Goal: Answer question/provide support: Share knowledge or assist other users

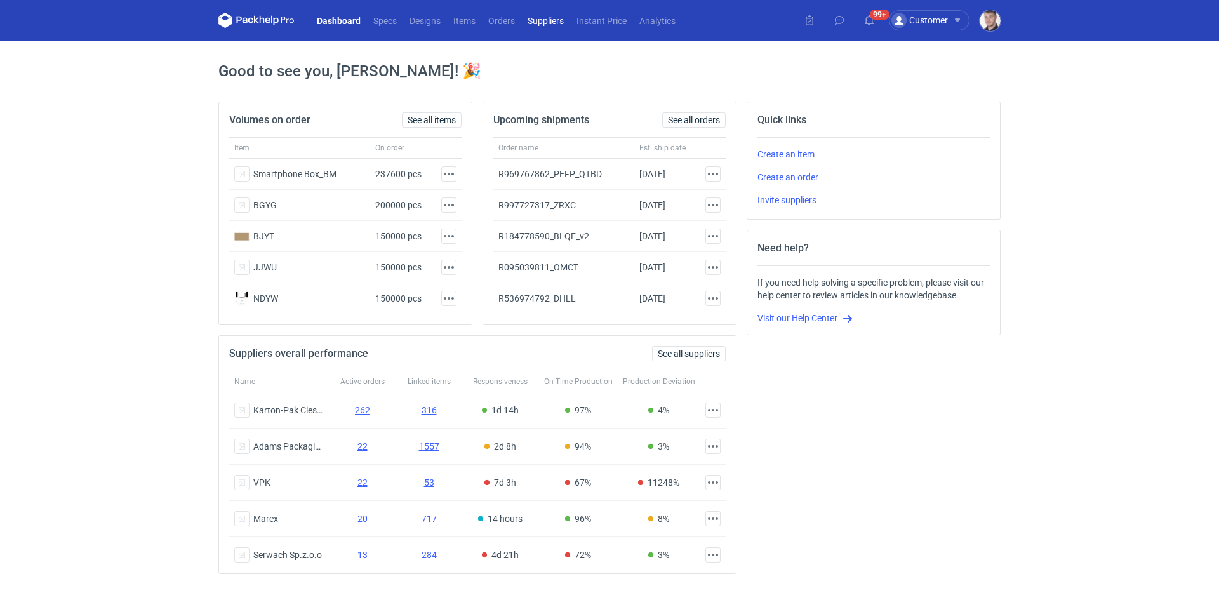
click at [551, 25] on link "Suppliers" at bounding box center [545, 20] width 49 height 15
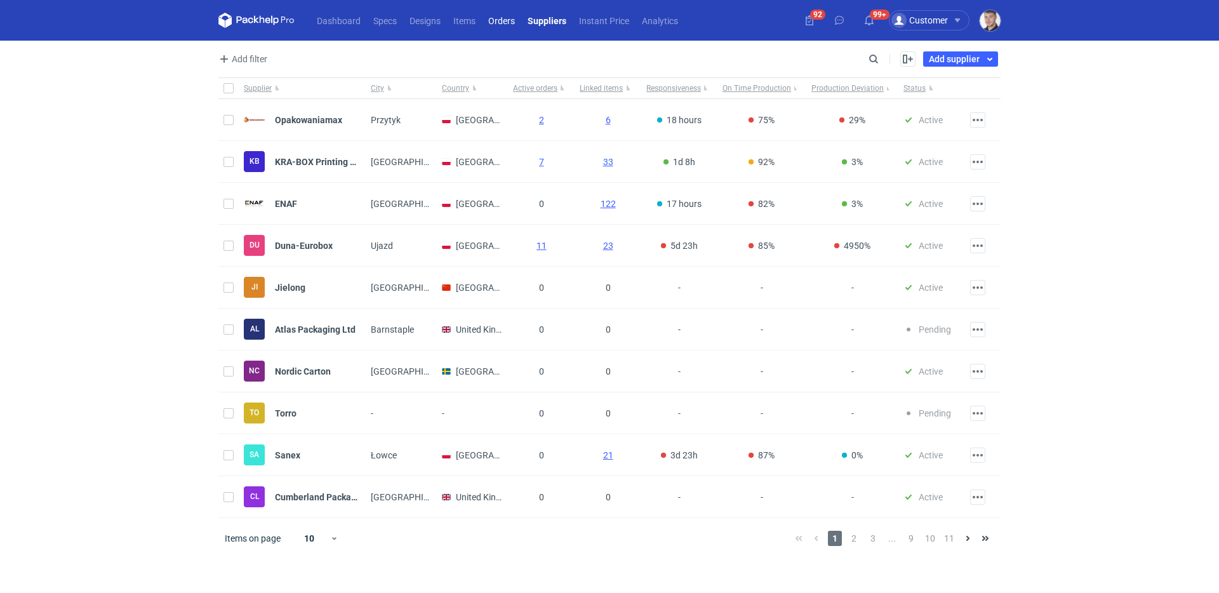
click at [486, 17] on link "Orders" at bounding box center [501, 20] width 39 height 15
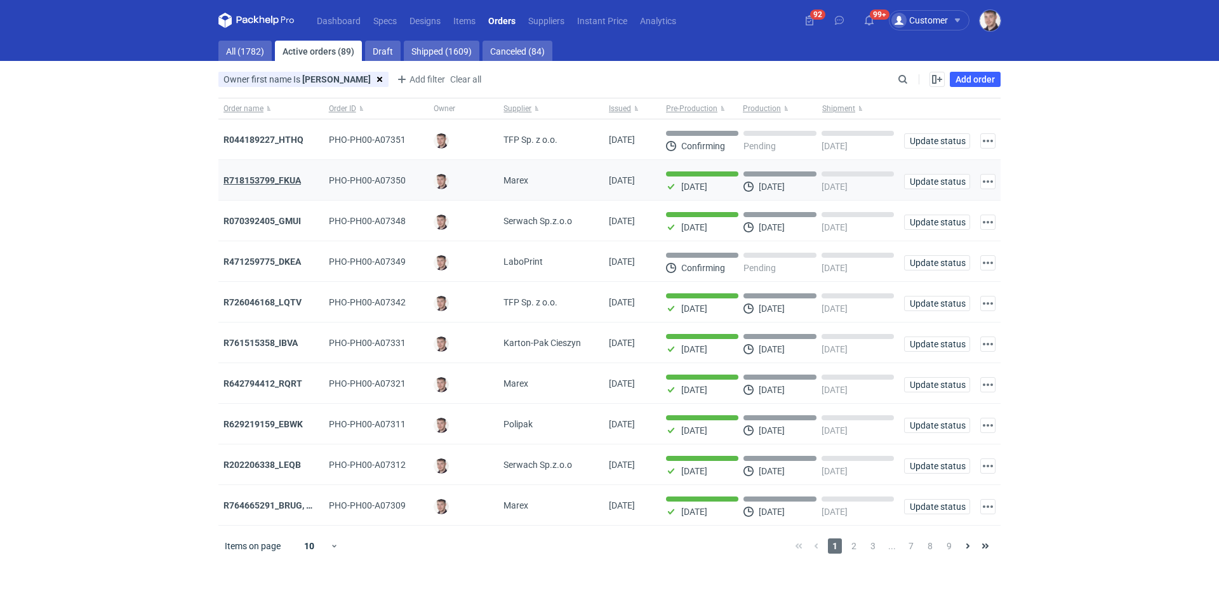
click at [284, 183] on strong "R718153799_FKUA" at bounding box center [262, 180] width 77 height 10
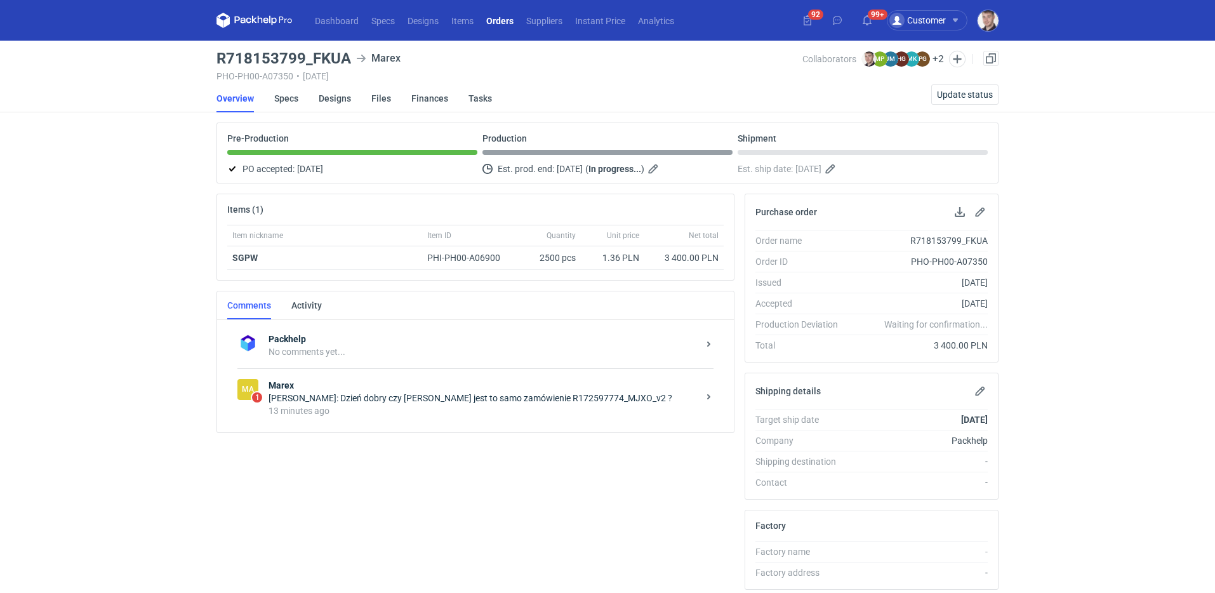
click at [423, 396] on div "[PERSON_NAME]: Dzień dobry czy [PERSON_NAME] jest to samo zamówienie R172597774…" at bounding box center [484, 398] width 430 height 13
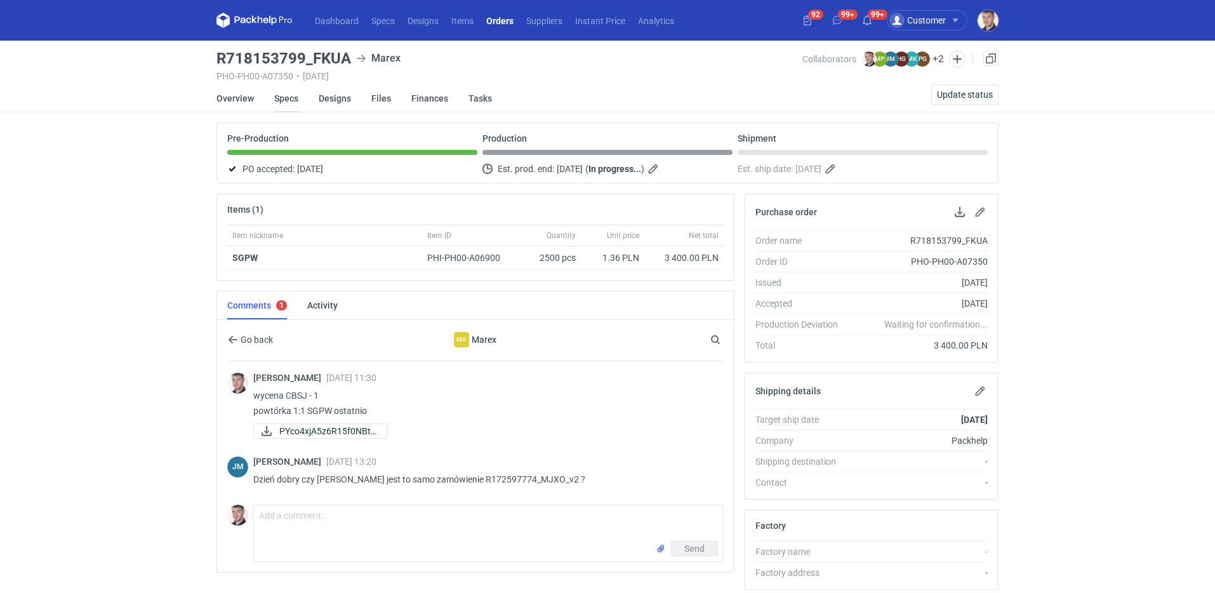
click at [286, 103] on link "Specs" at bounding box center [286, 98] width 24 height 28
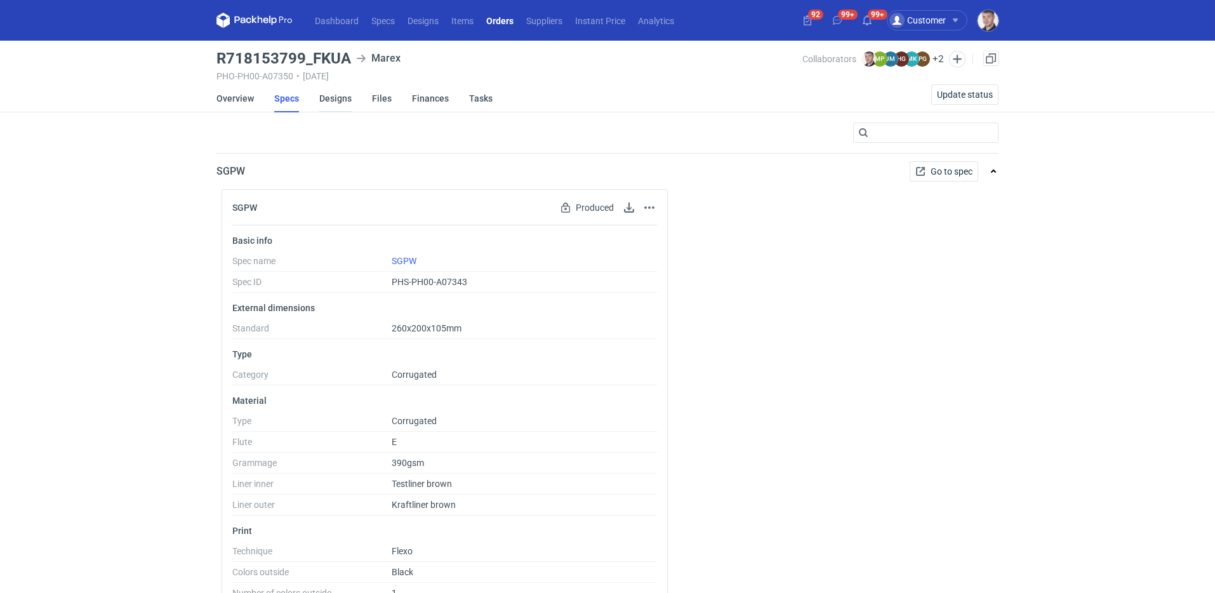
click at [330, 101] on link "Designs" at bounding box center [335, 98] width 32 height 28
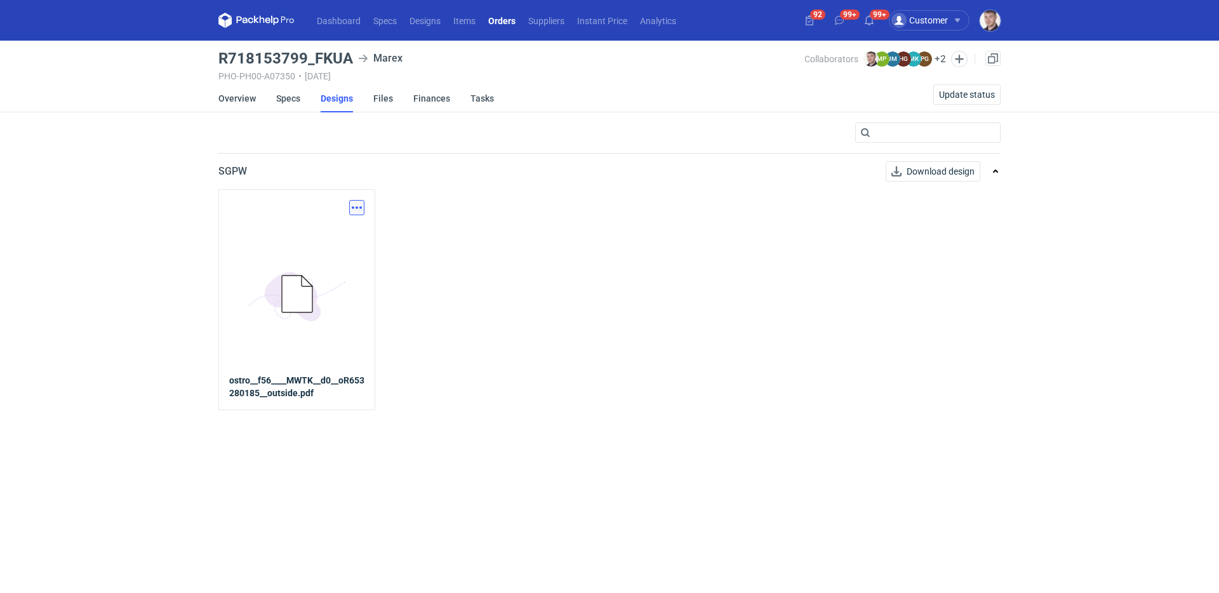
click at [351, 207] on button "button" at bounding box center [356, 207] width 15 height 15
click at [330, 233] on link "Download design part" at bounding box center [301, 235] width 117 height 20
click at [241, 104] on link "Overview" at bounding box center [236, 98] width 37 height 28
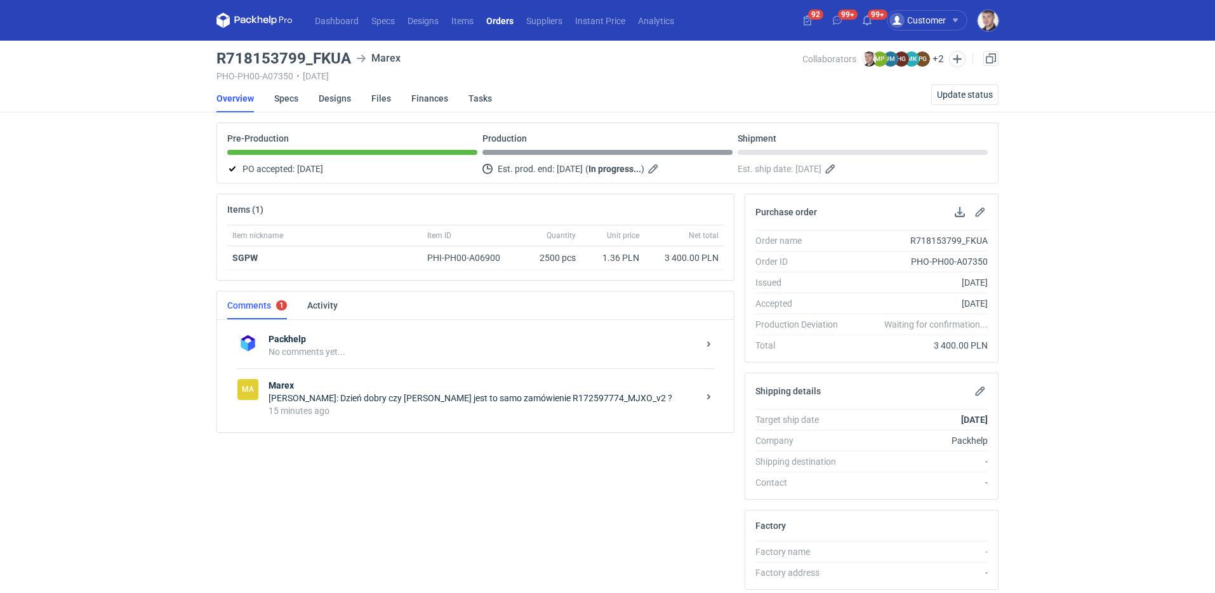
click at [367, 404] on div "15 minutes ago" at bounding box center [484, 410] width 430 height 13
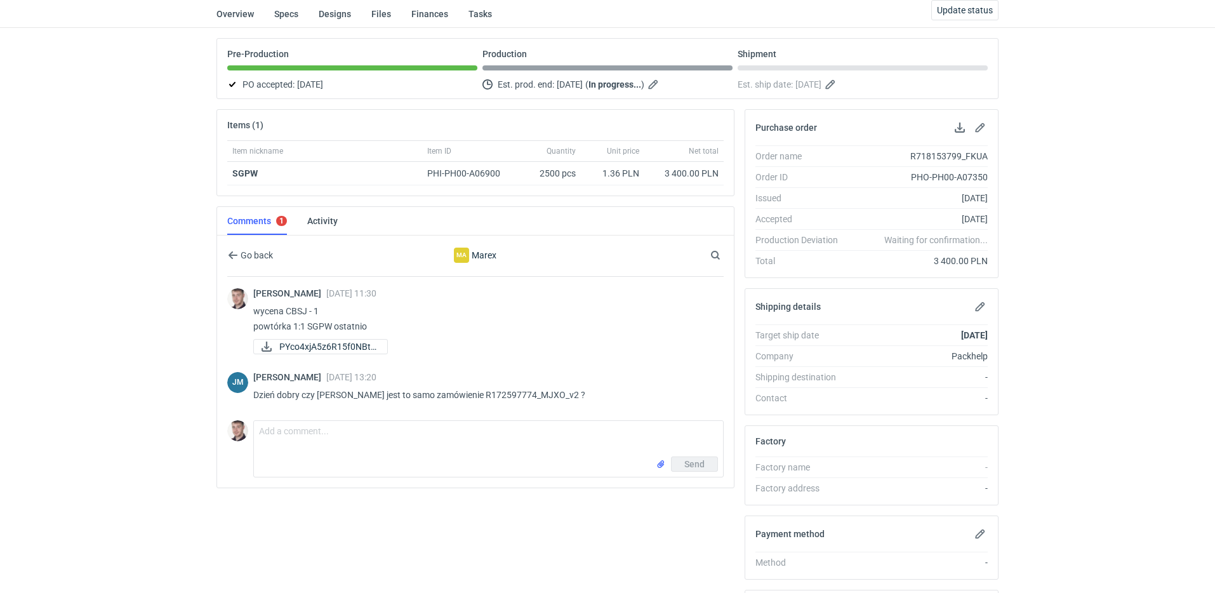
scroll to position [88, 0]
drag, startPoint x: 386, startPoint y: 510, endPoint x: 387, endPoint y: 490, distance: 21.0
click at [386, 510] on div "Items (1) Item nickname Item ID Quantity Unit price Net total SGPW PHI-PH00-A06…" at bounding box center [475, 404] width 528 height 597
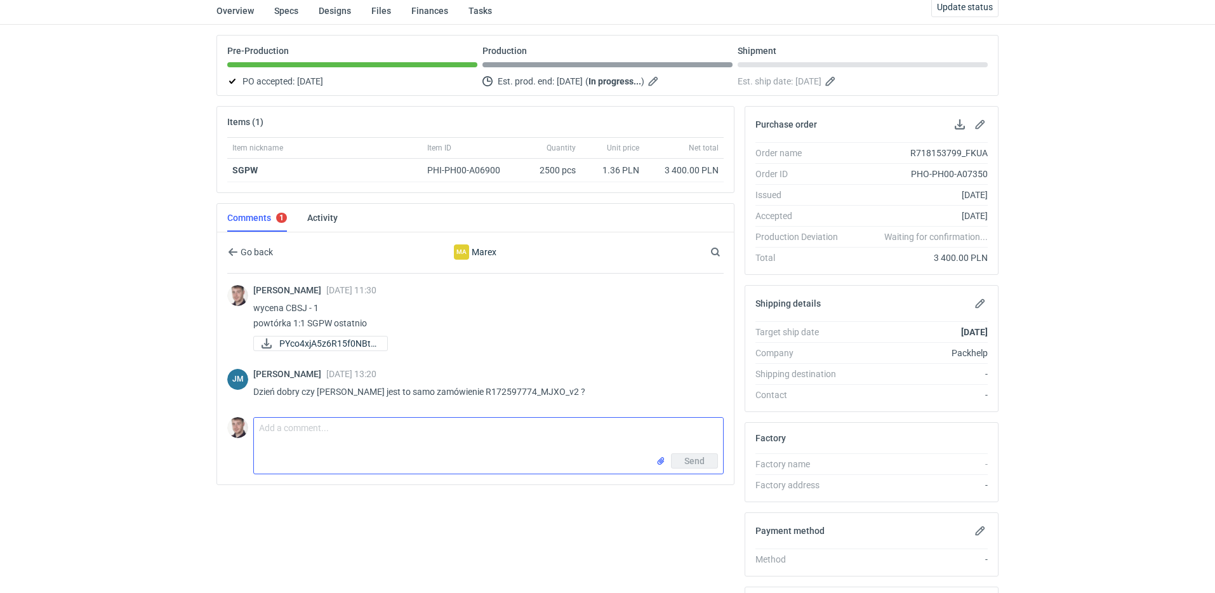
click at [385, 436] on textarea "Comment message" at bounding box center [488, 436] width 469 height 36
type textarea "tak to jest to samo"
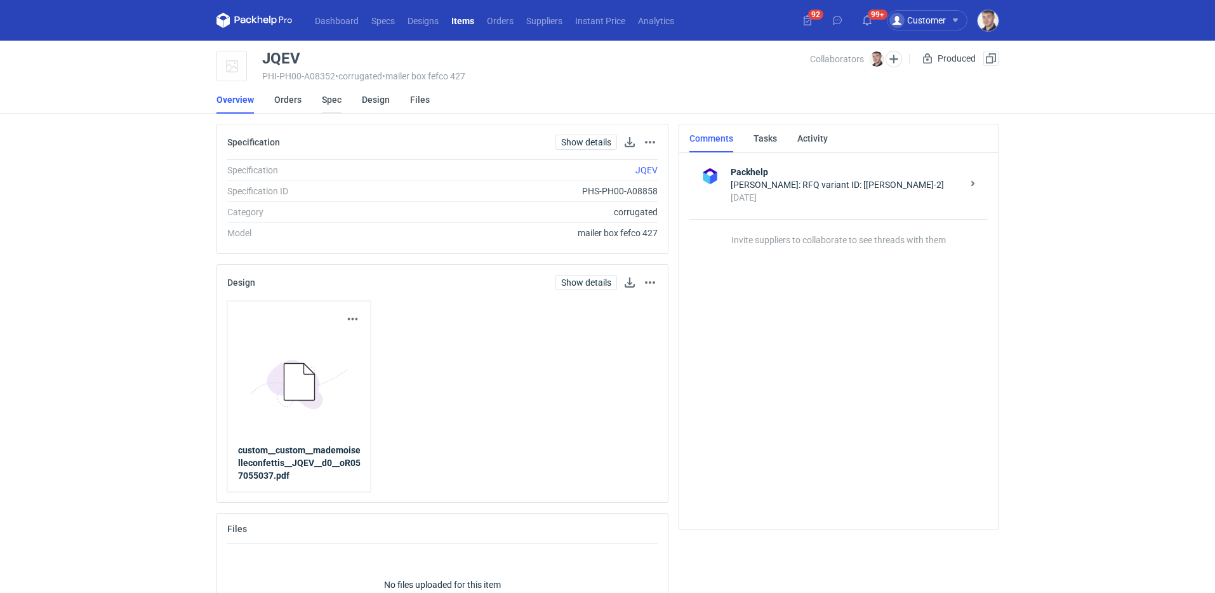
click at [337, 106] on link "Spec" at bounding box center [332, 100] width 20 height 28
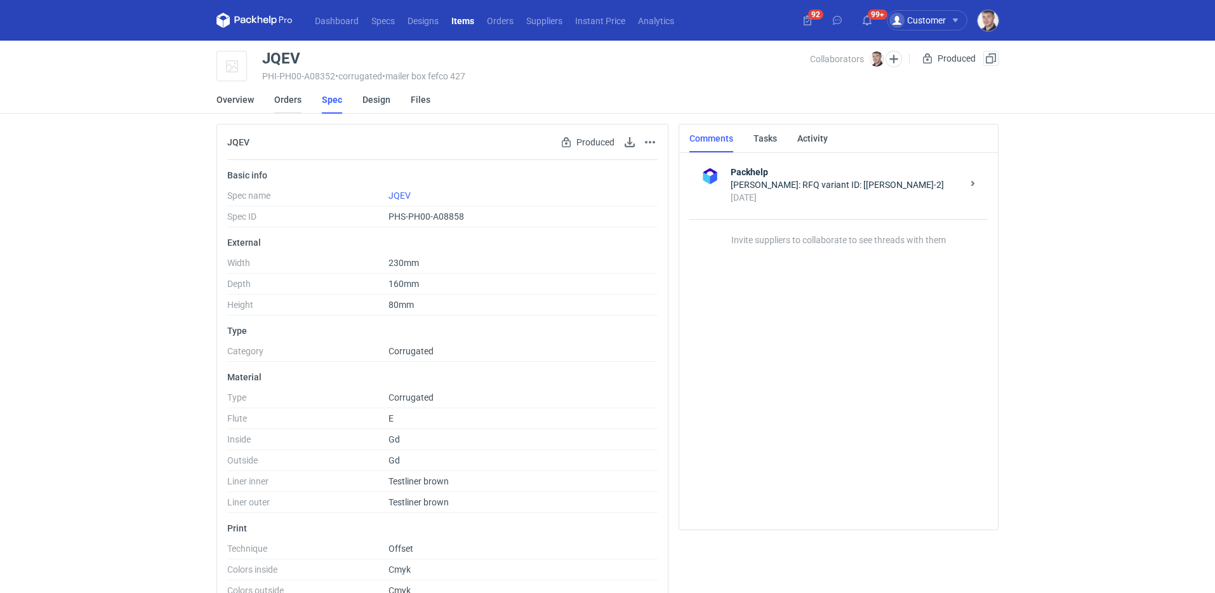
click at [293, 105] on link "Orders" at bounding box center [287, 100] width 27 height 28
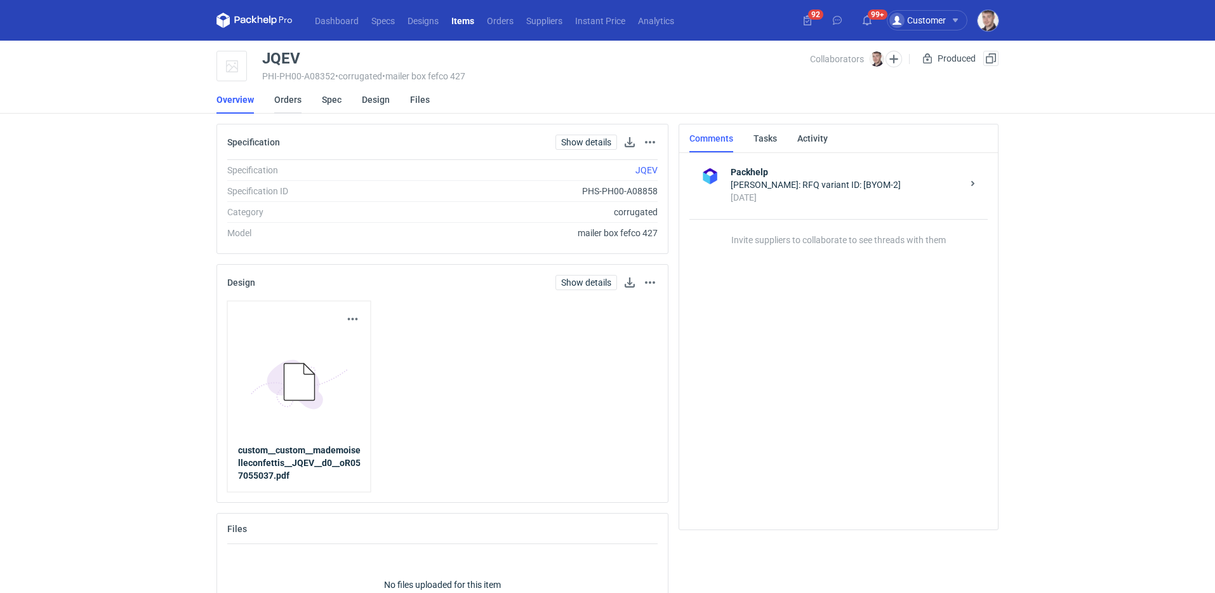
click at [284, 100] on link "Orders" at bounding box center [287, 100] width 27 height 28
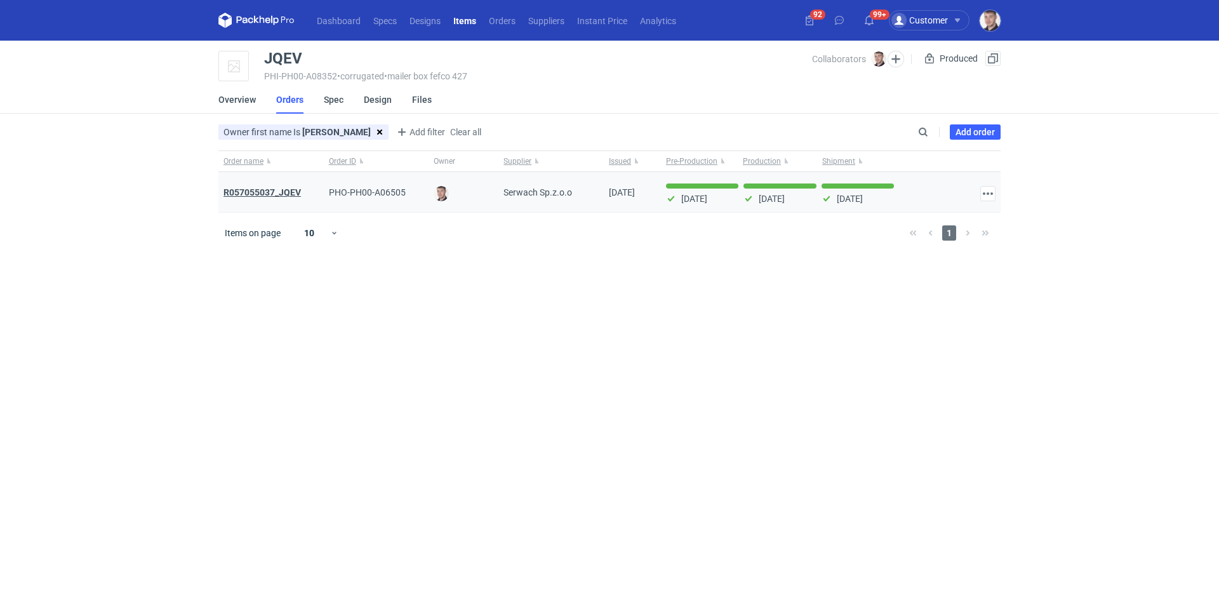
click at [290, 197] on strong "R057055037_JQEV" at bounding box center [262, 192] width 77 height 10
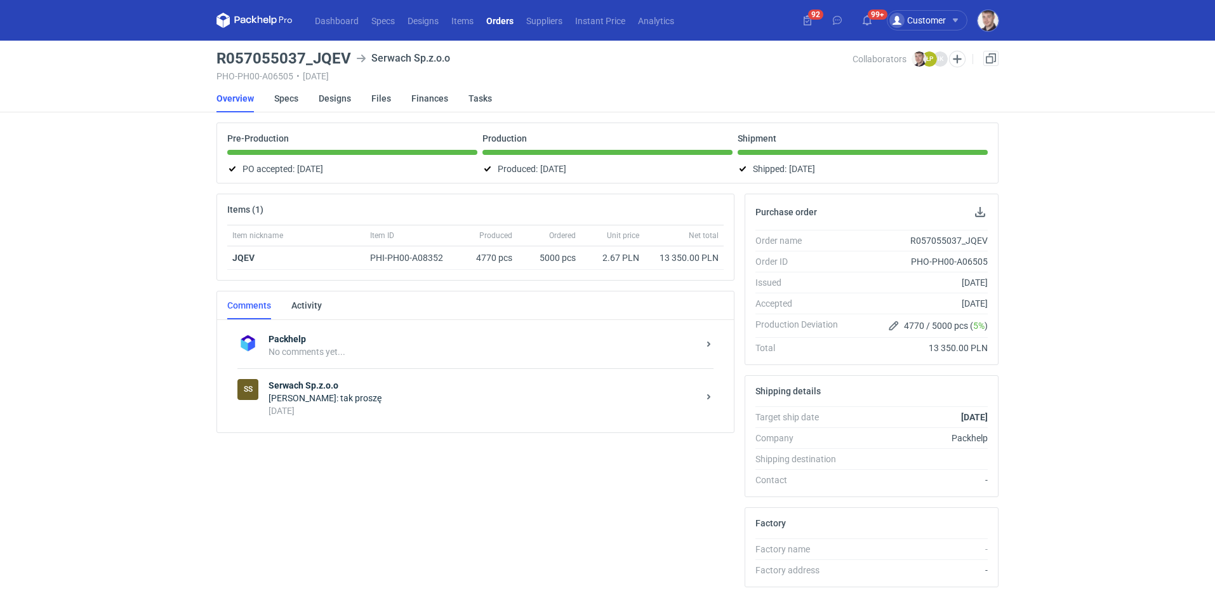
click at [331, 400] on div "Łukasz Postawa: tak proszę" at bounding box center [484, 398] width 430 height 13
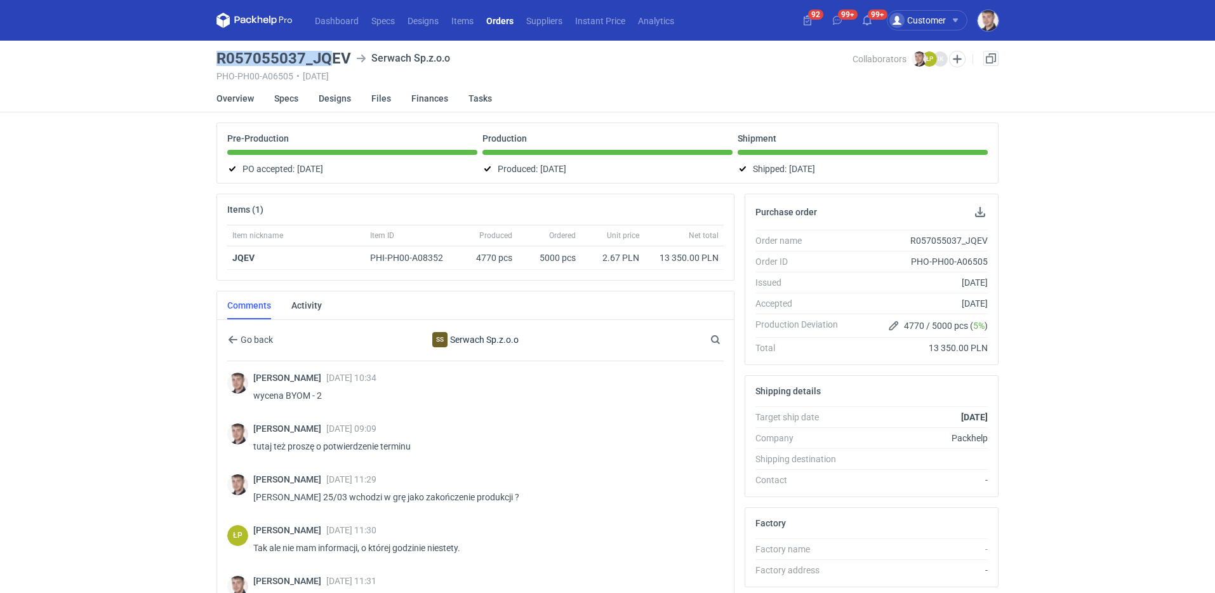
drag, startPoint x: 210, startPoint y: 62, endPoint x: 330, endPoint y: 53, distance: 119.7
click at [330, 53] on div "Dashboard Specs Designs Items Orders Suppliers Instant Price Analytics 92 99+ 9…" at bounding box center [607, 296] width 1215 height 593
click at [319, 55] on h3 "R057055037_JQEV" at bounding box center [284, 58] width 135 height 15
drag, startPoint x: 316, startPoint y: 57, endPoint x: 368, endPoint y: 58, distance: 52.7
click at [368, 58] on div "R057055037_JQEV Serwach Sp.z.o.o" at bounding box center [535, 58] width 636 height 15
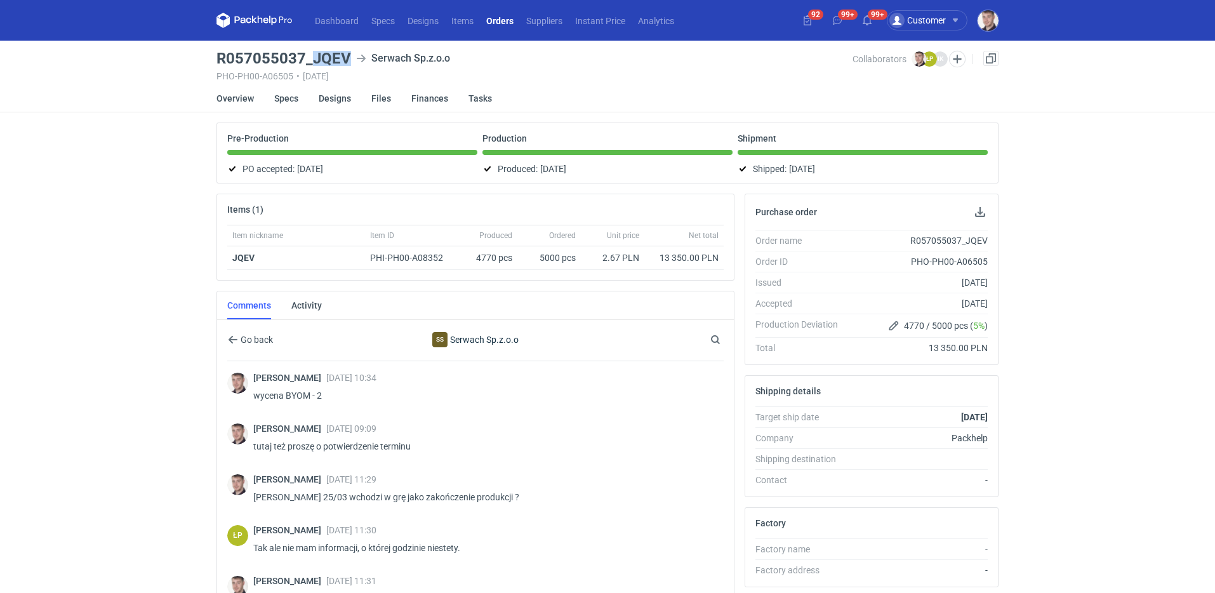
copy h3 "JQEV"
click at [277, 92] on link "Specs" at bounding box center [286, 98] width 24 height 28
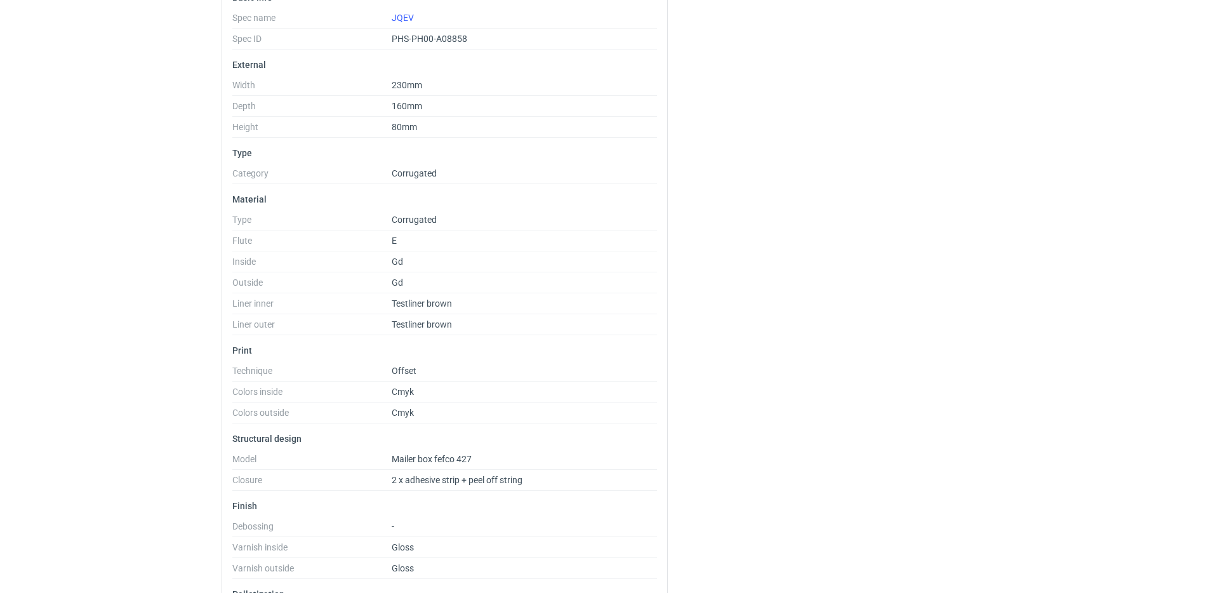
scroll to position [297, 0]
